Goal: Check status: Check status

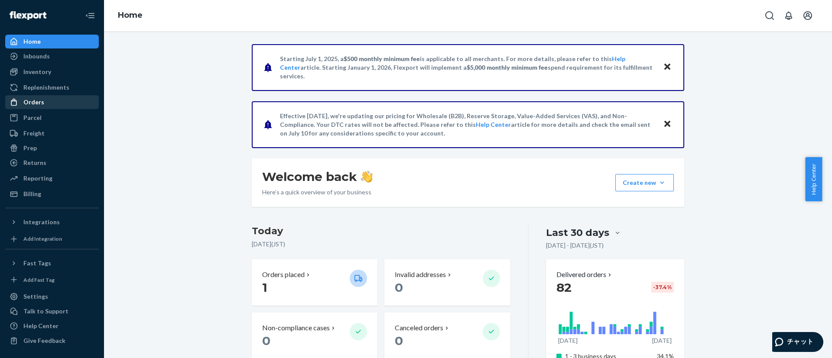
click at [20, 103] on div at bounding box center [17, 102] width 14 height 9
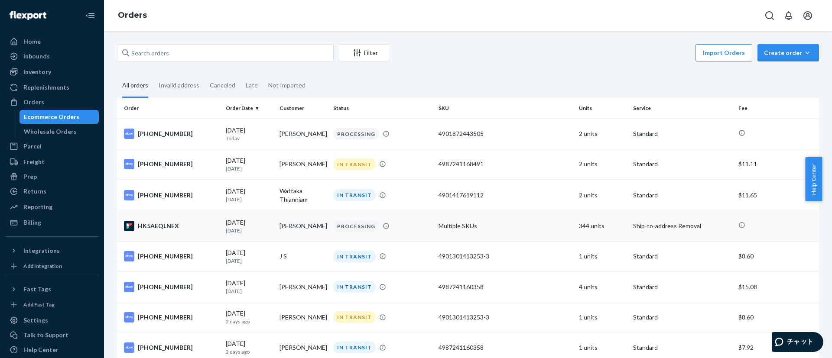
click at [450, 227] on td "Multiple SKUs" at bounding box center [505, 226] width 140 height 30
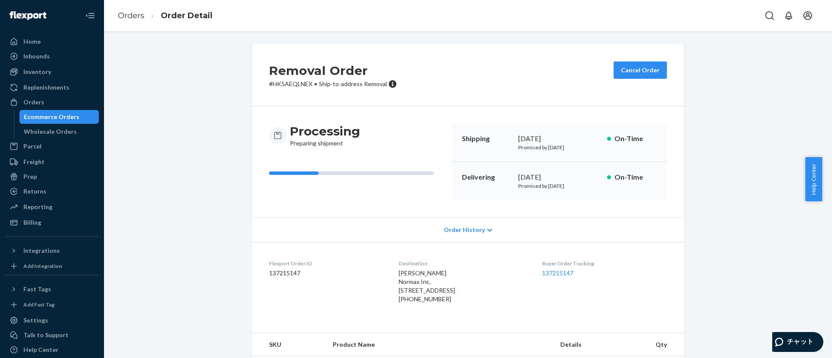
click at [48, 103] on div "Orders" at bounding box center [52, 102] width 92 height 12
